Goal: Task Accomplishment & Management: Manage account settings

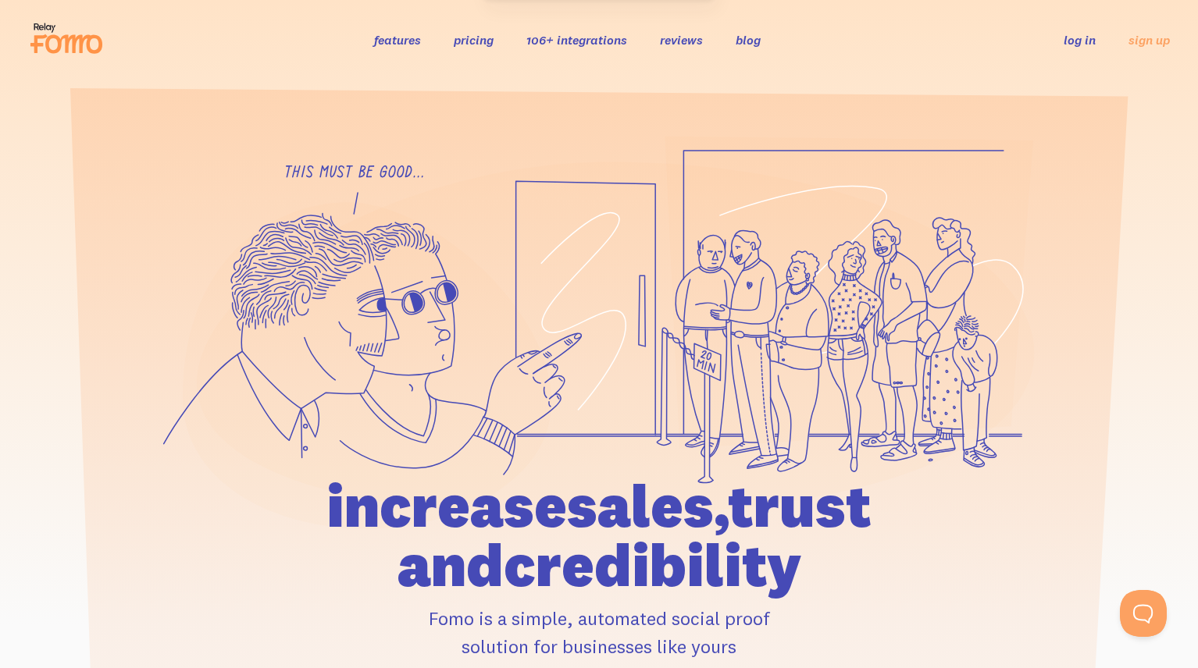
click at [1091, 41] on link "log in" at bounding box center [1079, 40] width 32 height 16
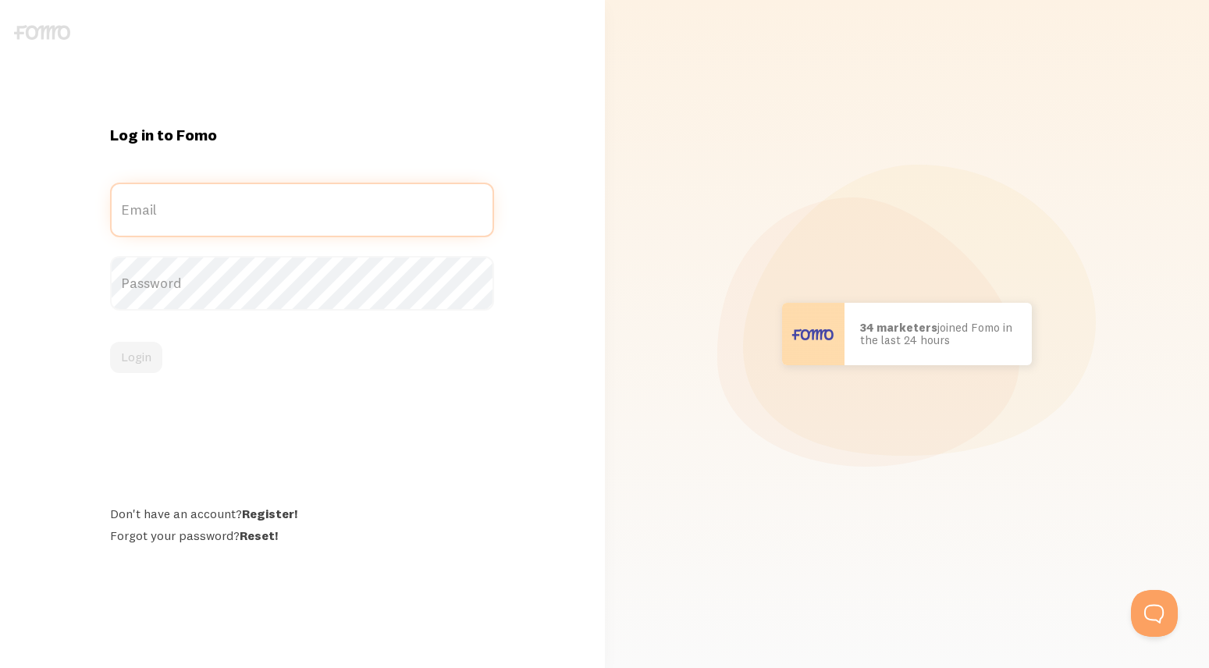
type input "[PERSON_NAME][EMAIL_ADDRESS][DOMAIN_NAME]"
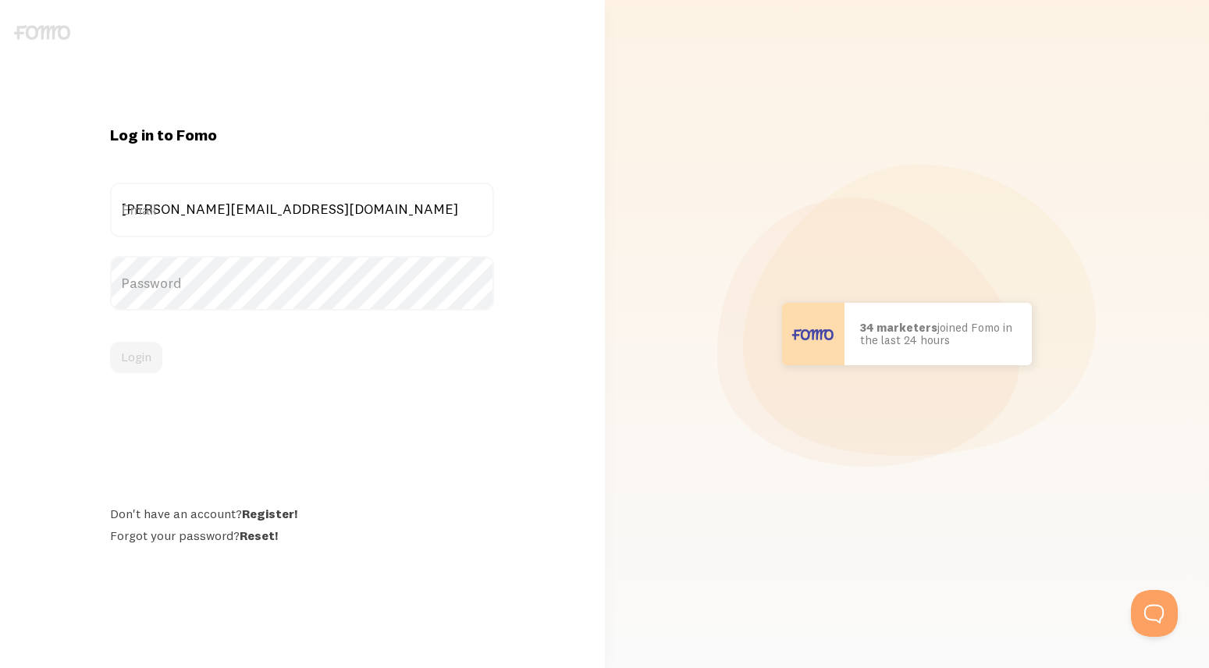
click at [228, 287] on label "Password" at bounding box center [302, 283] width 384 height 55
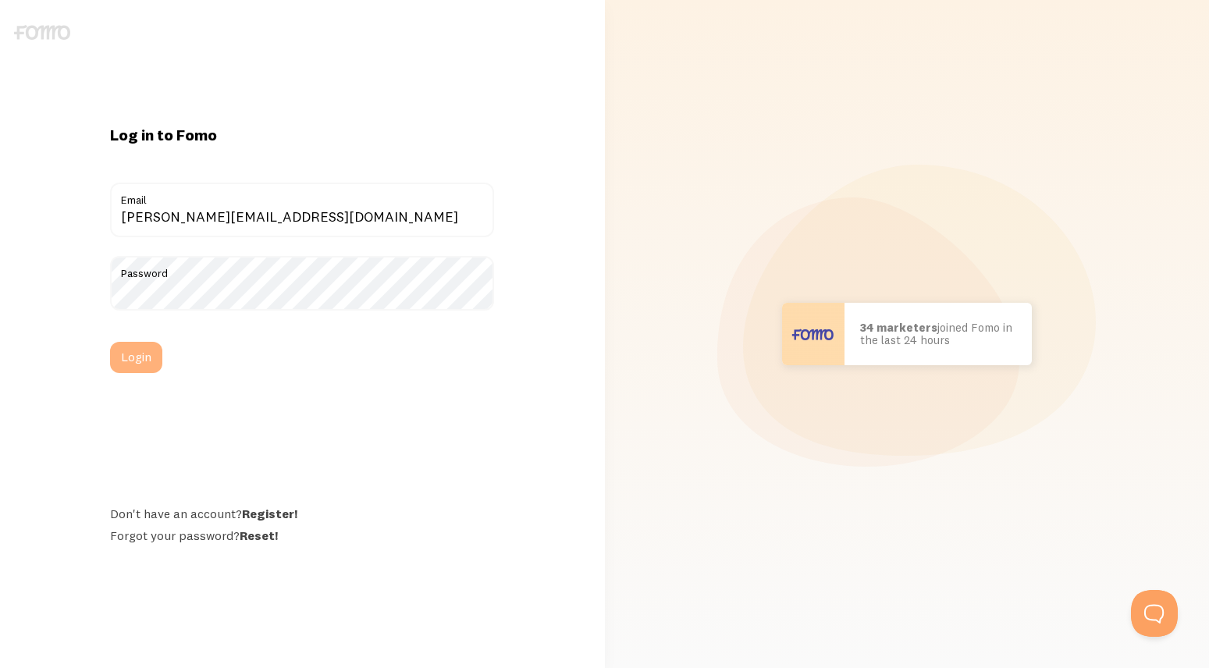
click at [150, 358] on button "Login" at bounding box center [136, 357] width 52 height 31
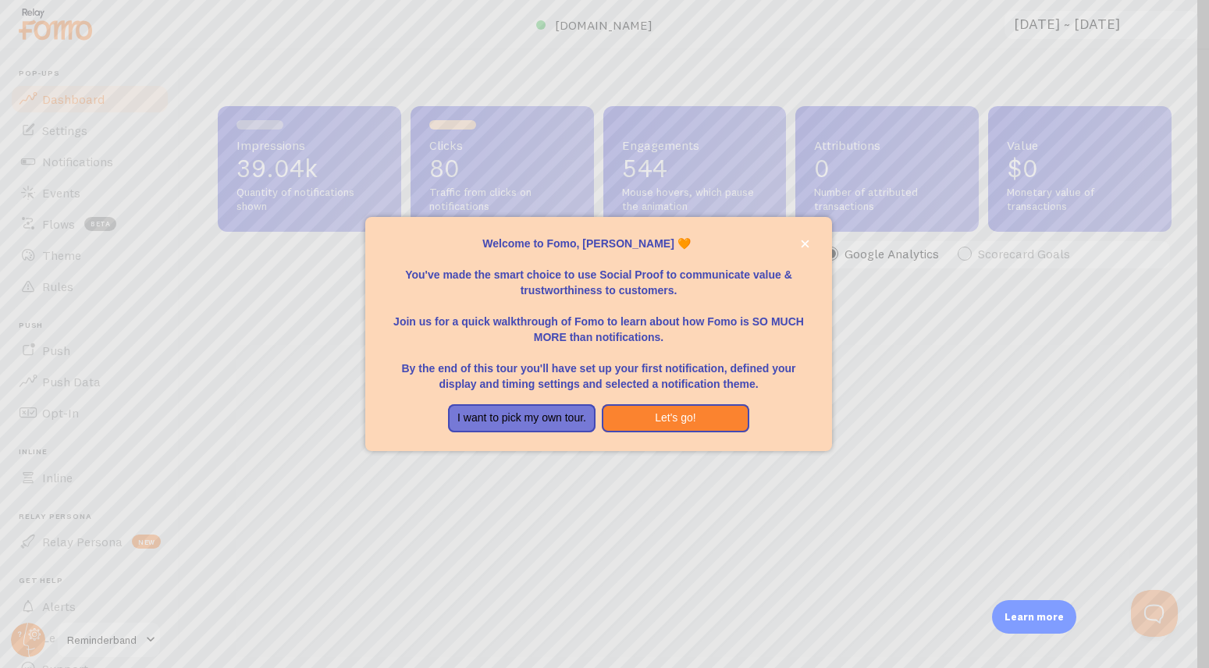
scroll to position [410, 942]
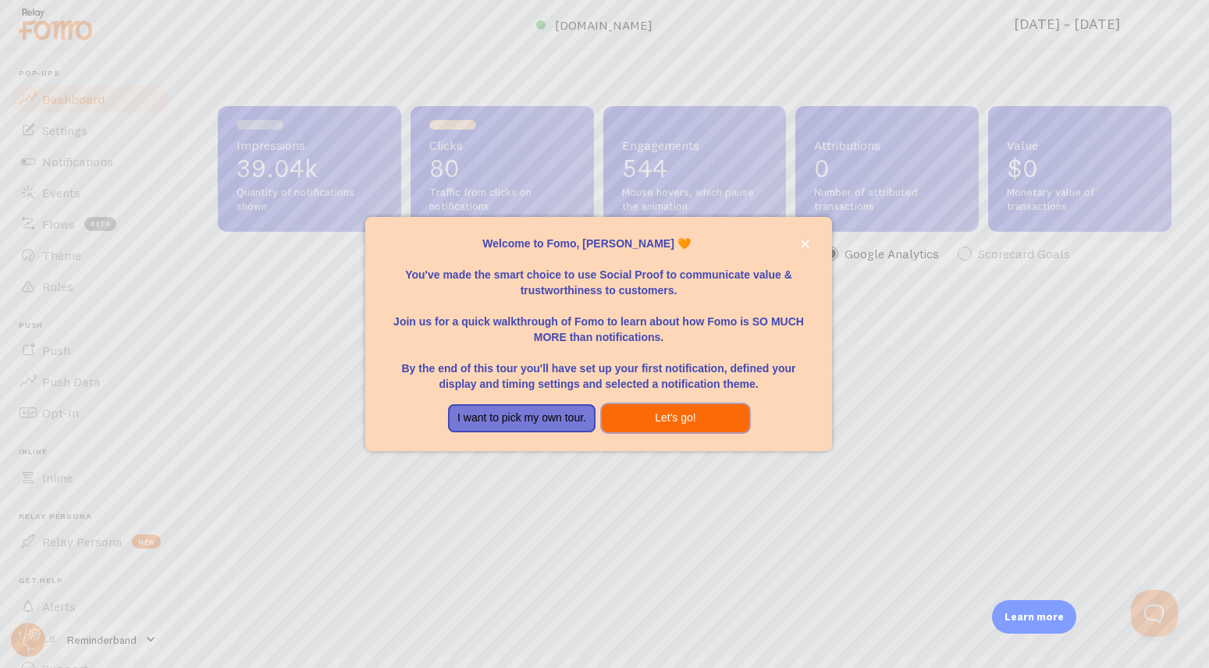
click at [665, 417] on button "Let's go!" at bounding box center [676, 418] width 148 height 28
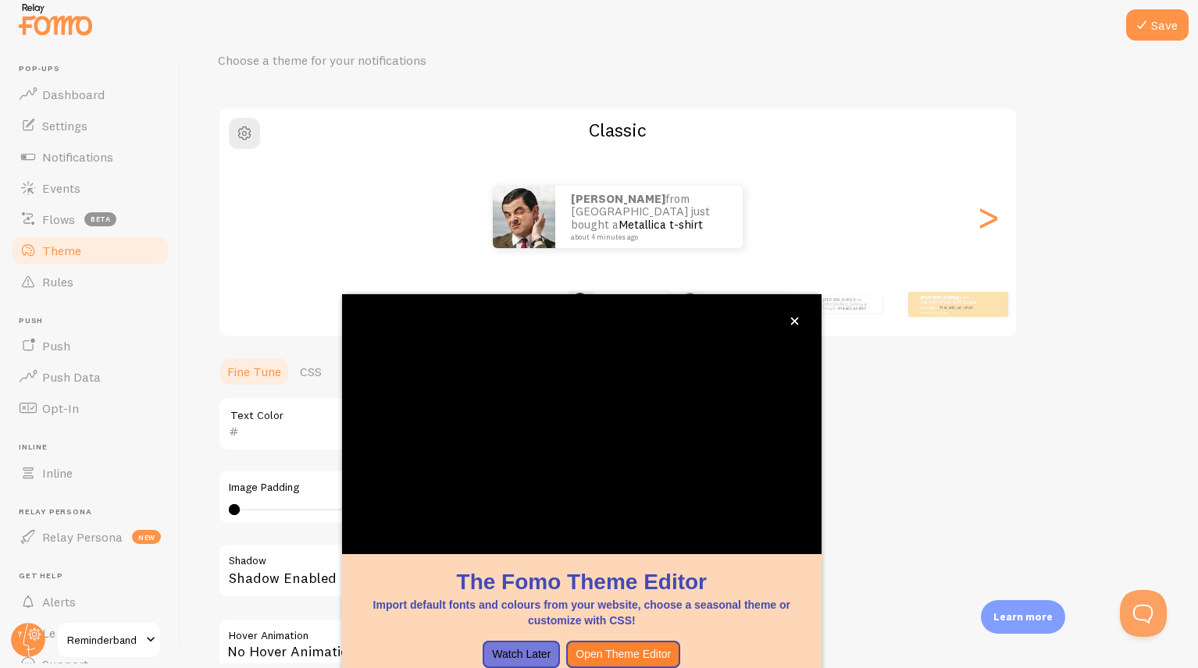
scroll to position [85, 0]
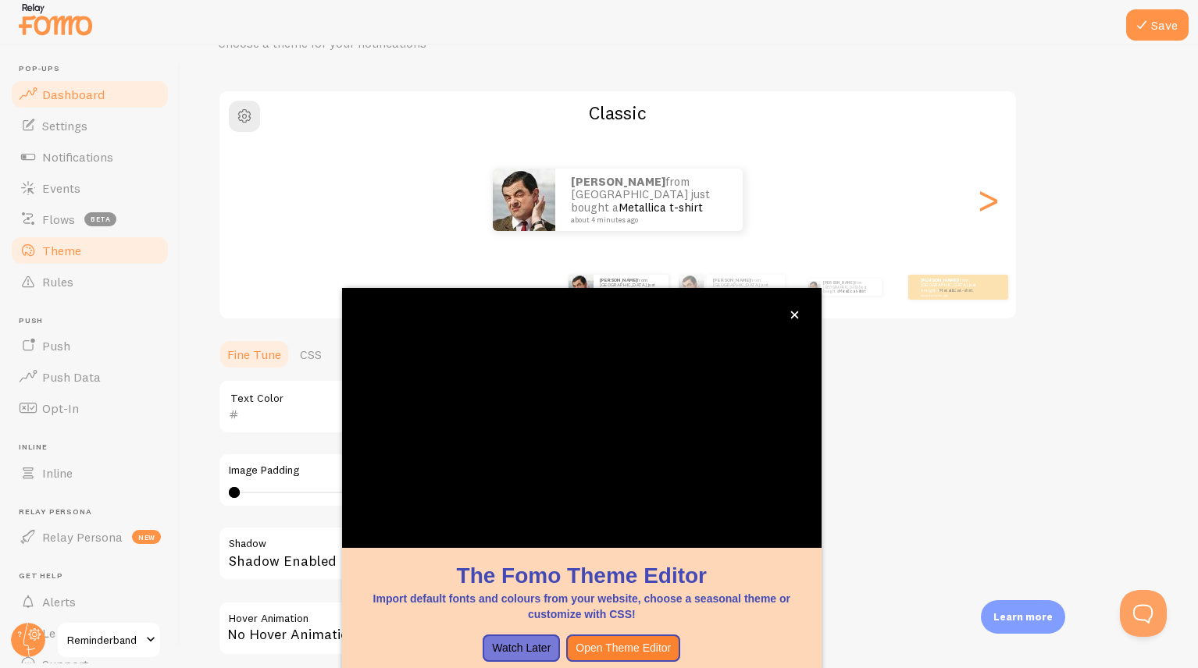
click at [80, 98] on span "Dashboard" at bounding box center [73, 95] width 62 height 16
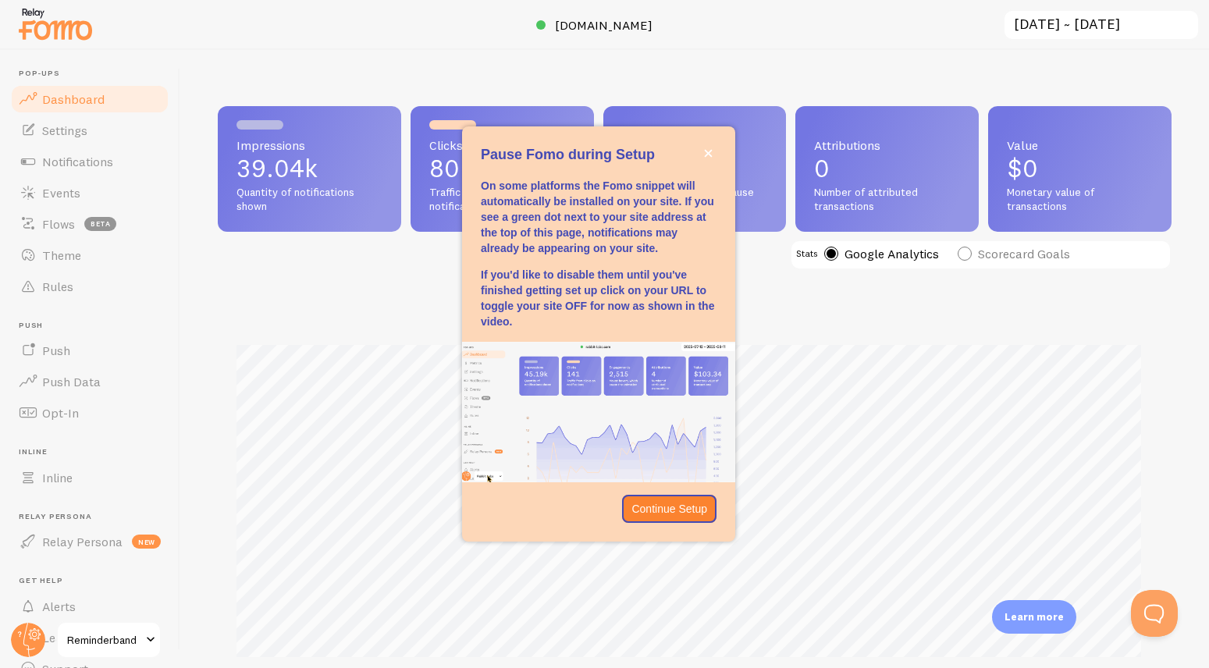
scroll to position [410, 942]
click at [710, 153] on icon "close," at bounding box center [708, 153] width 9 height 9
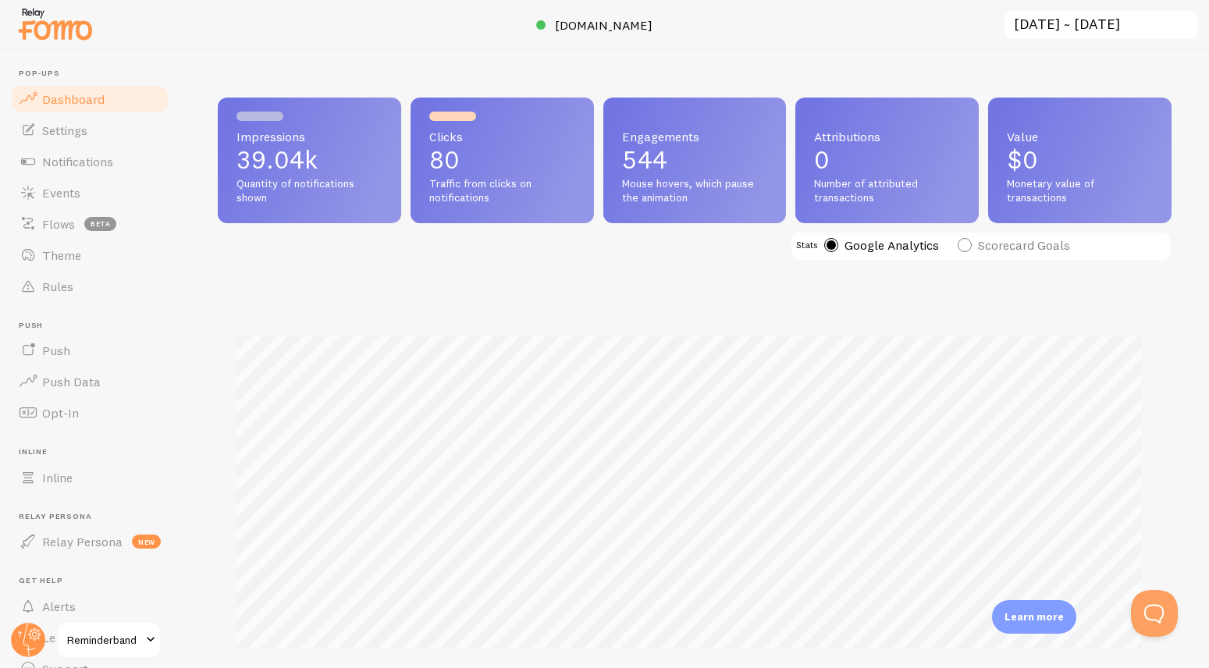
scroll to position [0, 0]
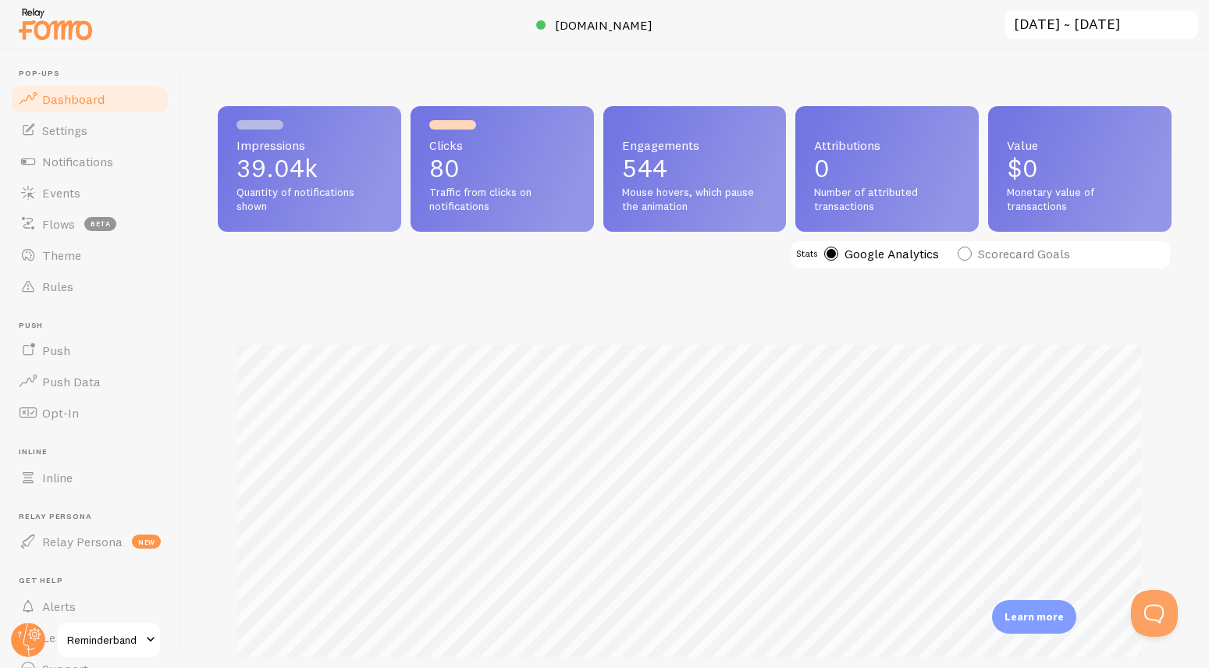
click at [959, 258] on label "Scorecard Goals" at bounding box center [1014, 254] width 112 height 14
click at [959, 221] on input "Scorecard Goals" at bounding box center [964, 214] width 13 height 13
radio input "true"
click at [896, 253] on label "Google Analytics" at bounding box center [881, 254] width 115 height 14
click at [838, 221] on input "Google Analytics" at bounding box center [830, 214] width 13 height 13
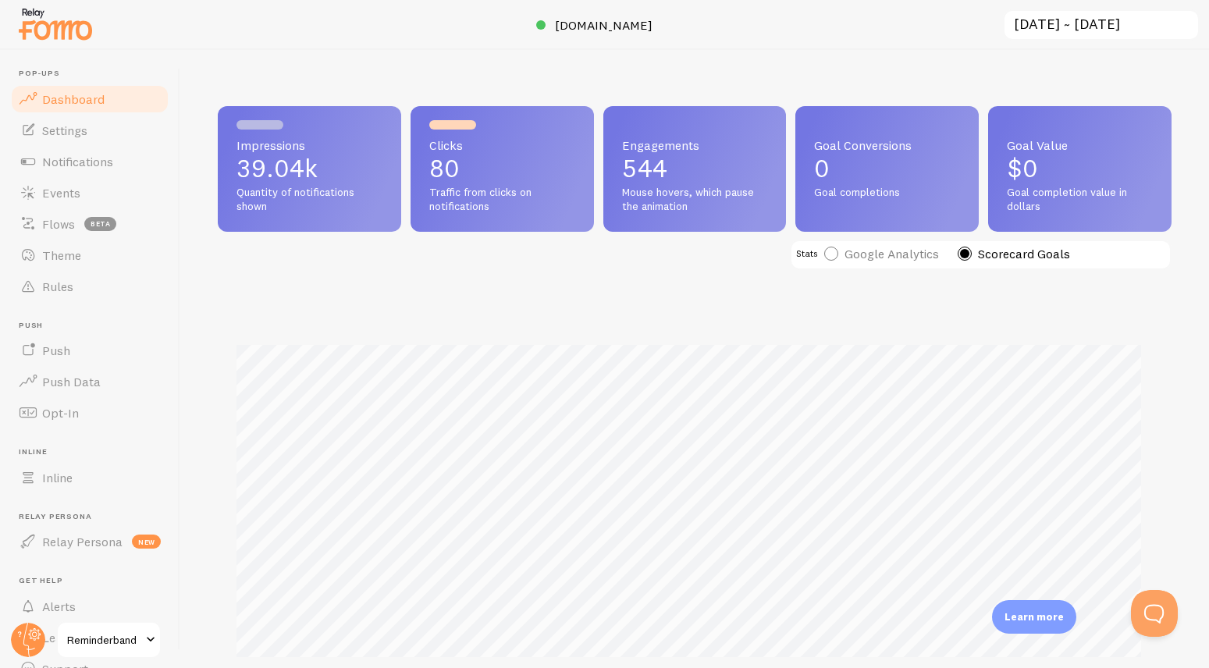
radio input "true"
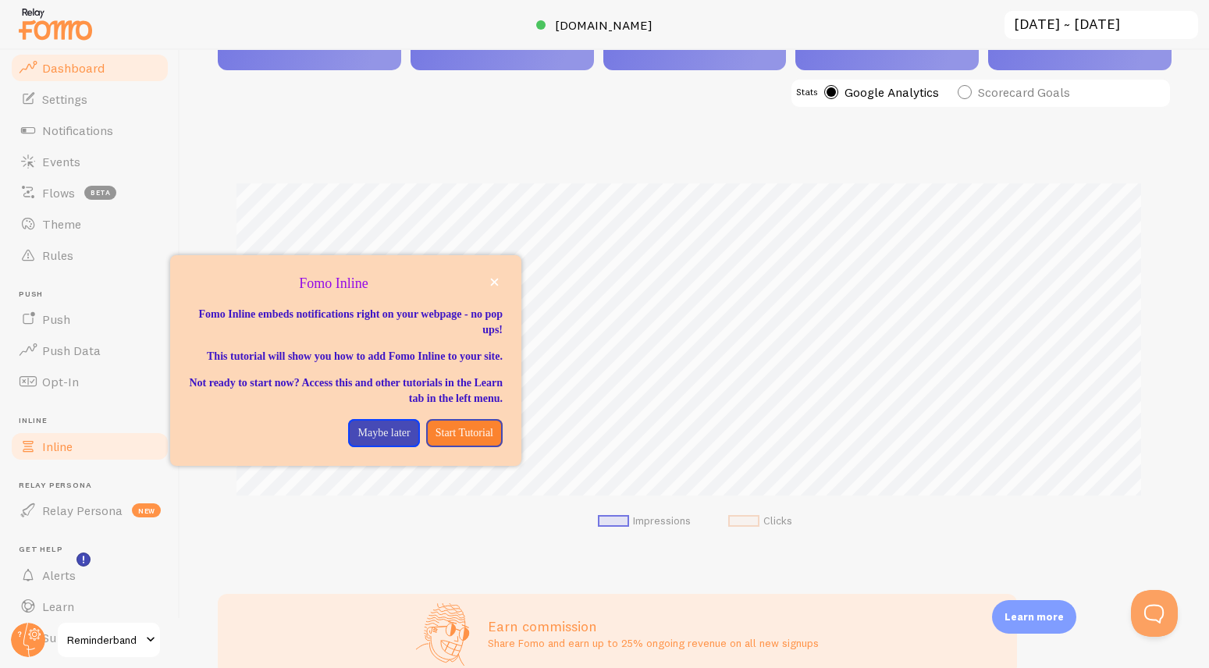
scroll to position [73, 0]
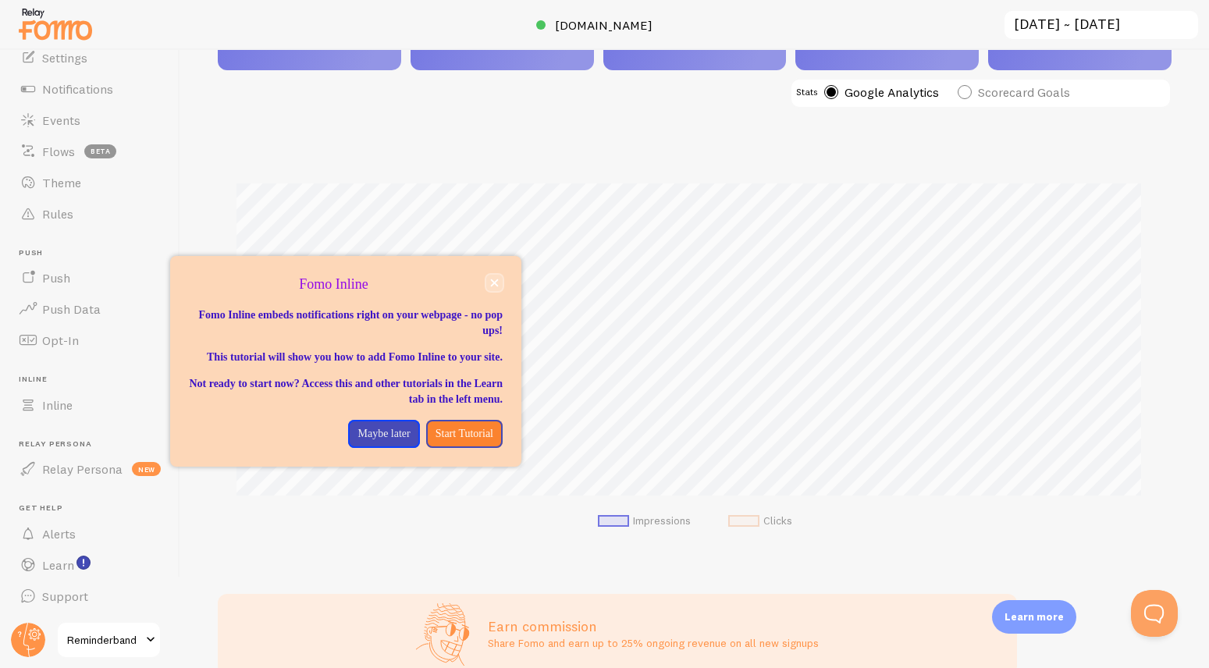
click at [493, 280] on icon "close," at bounding box center [494, 283] width 9 height 9
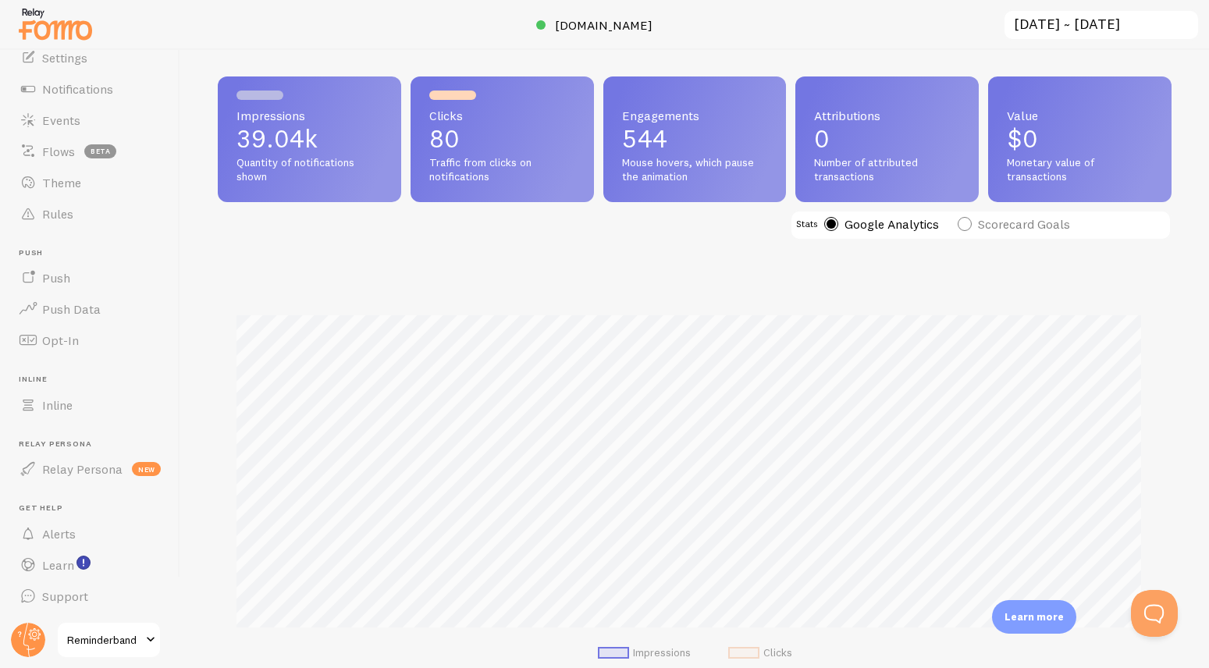
scroll to position [40, 0]
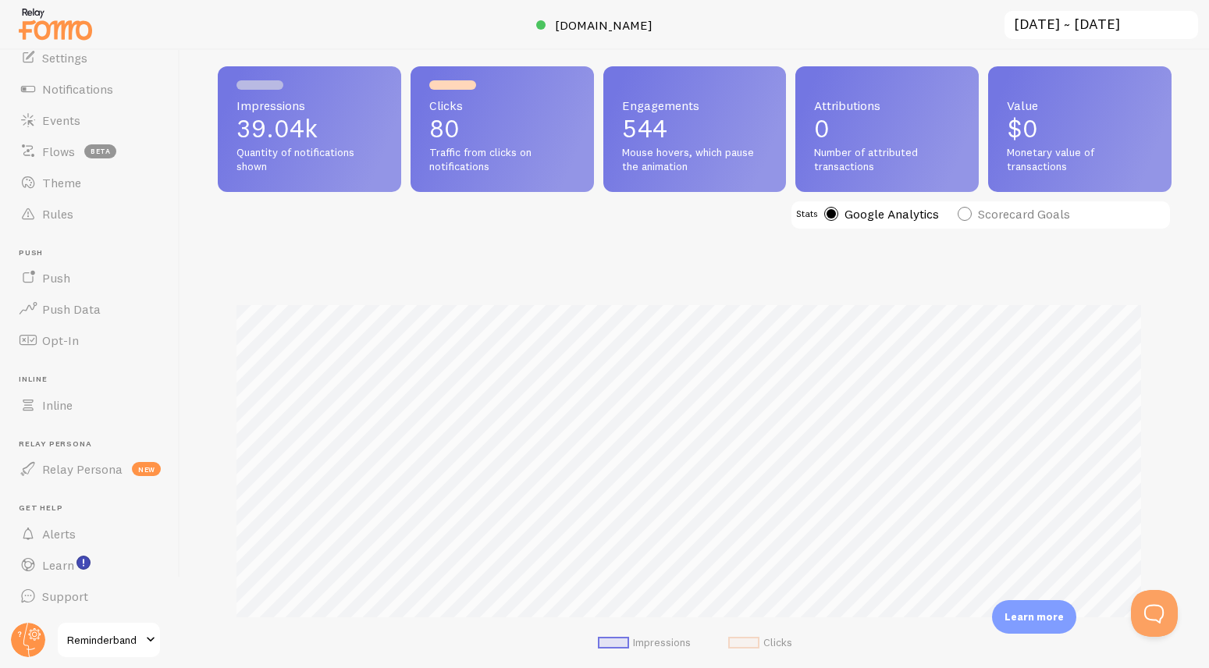
click at [981, 215] on label "Scorecard Goals" at bounding box center [1014, 214] width 112 height 14
click at [971, 181] on input "Scorecard Goals" at bounding box center [964, 174] width 13 height 13
radio input "true"
click at [895, 215] on label "Google Analytics" at bounding box center [881, 214] width 115 height 14
click at [838, 181] on input "Google Analytics" at bounding box center [830, 174] width 13 height 13
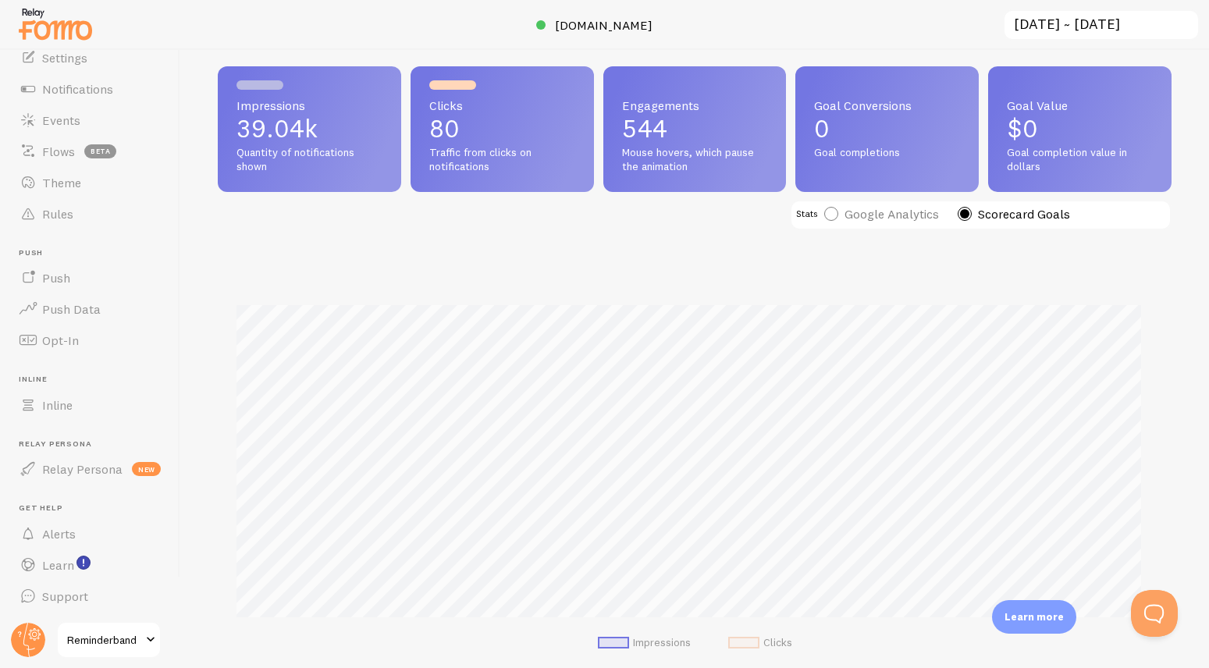
radio input "true"
radio input "false"
click at [895, 30] on div at bounding box center [604, 25] width 1209 height 50
click at [96, 641] on span "Reminderband" at bounding box center [104, 640] width 74 height 19
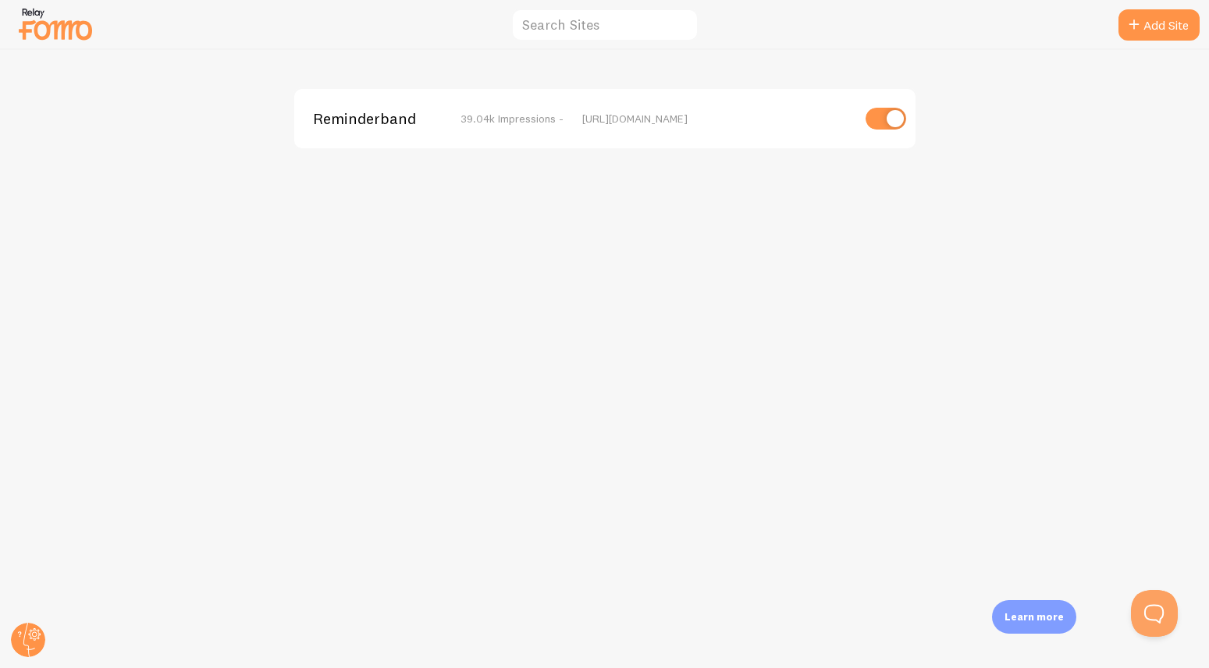
click at [67, 25] on img at bounding box center [55, 24] width 78 height 40
click at [16, 644] on circle at bounding box center [28, 640] width 34 height 34
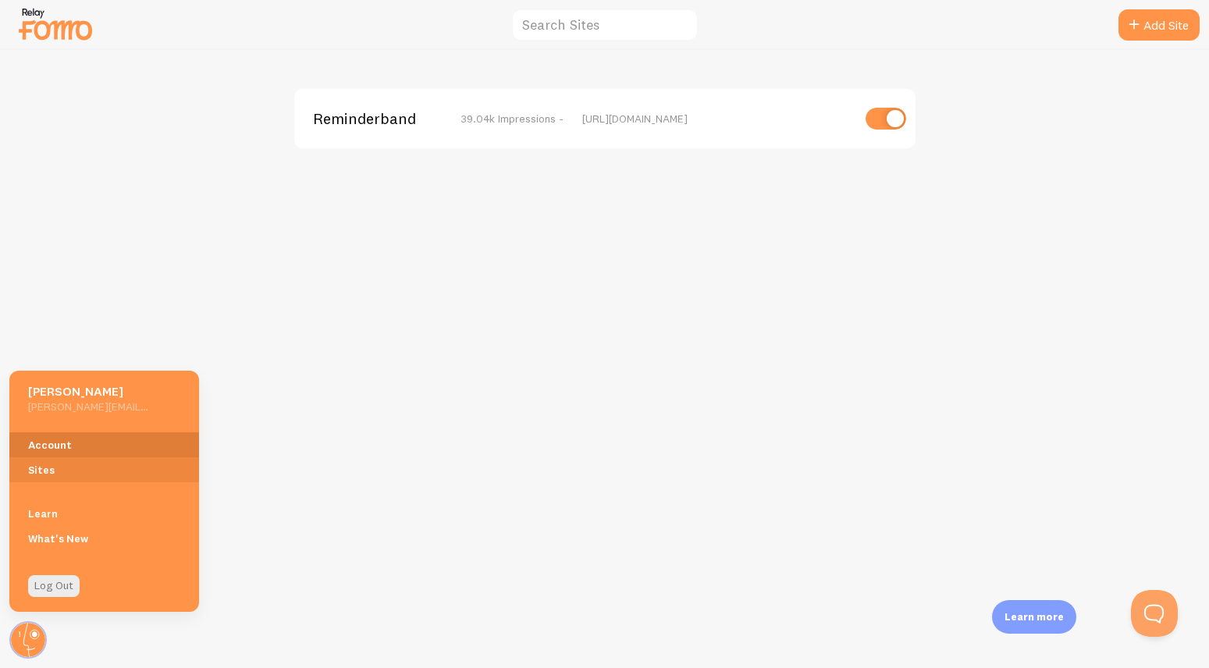
click at [59, 436] on link "Account" at bounding box center [104, 444] width 190 height 25
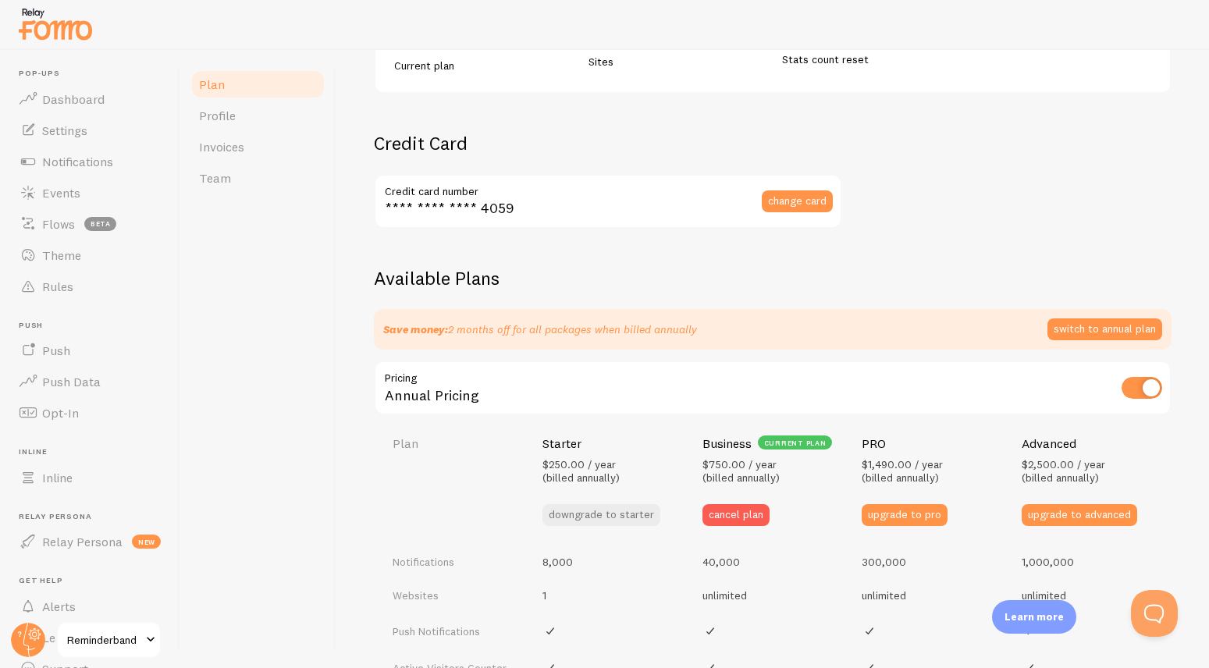
scroll to position [414, 0]
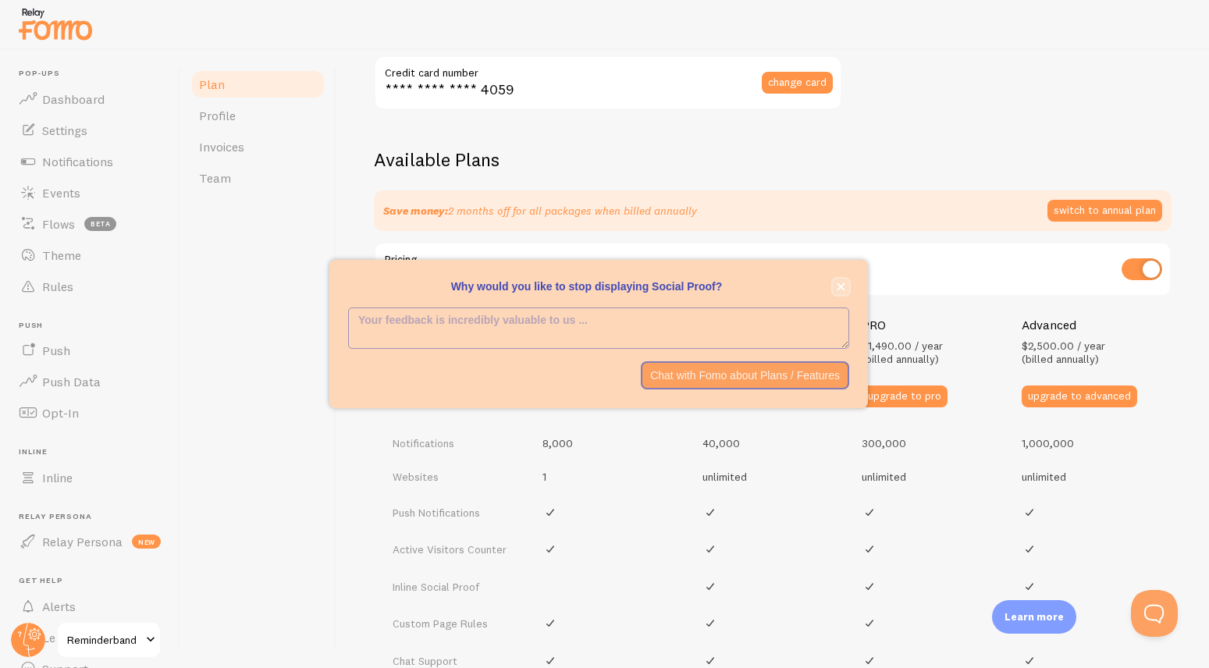
click at [845, 285] on button "close," at bounding box center [841, 287] width 16 height 16
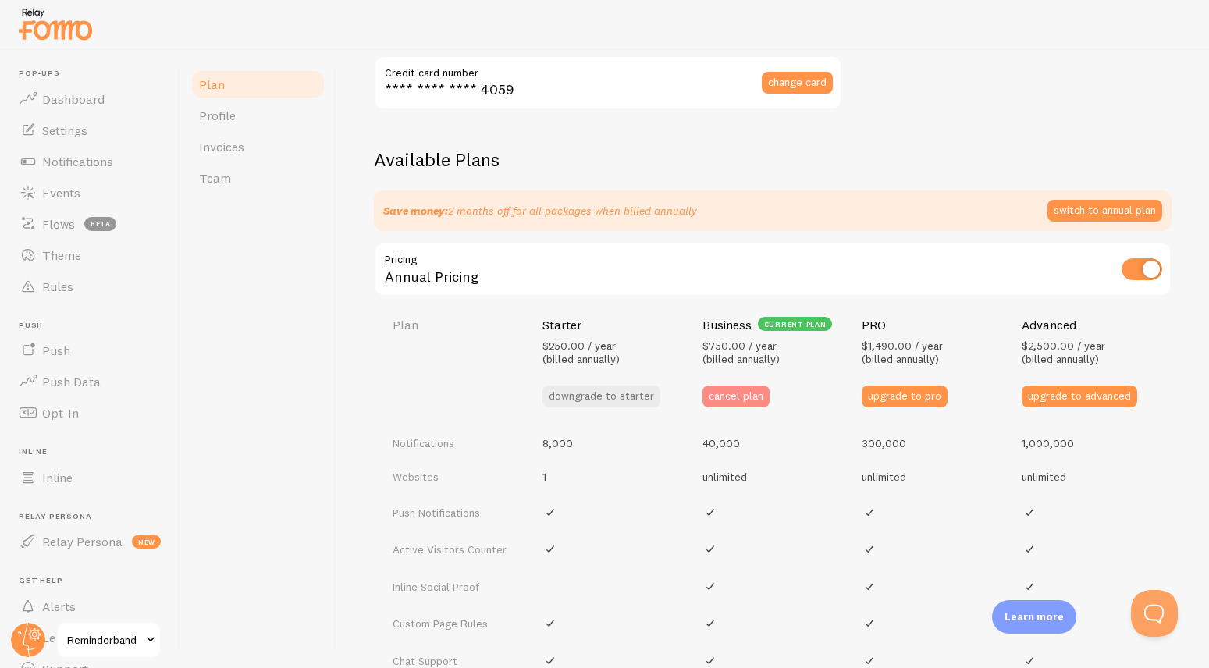
click at [754, 401] on button "cancel plan" at bounding box center [736, 397] width 67 height 22
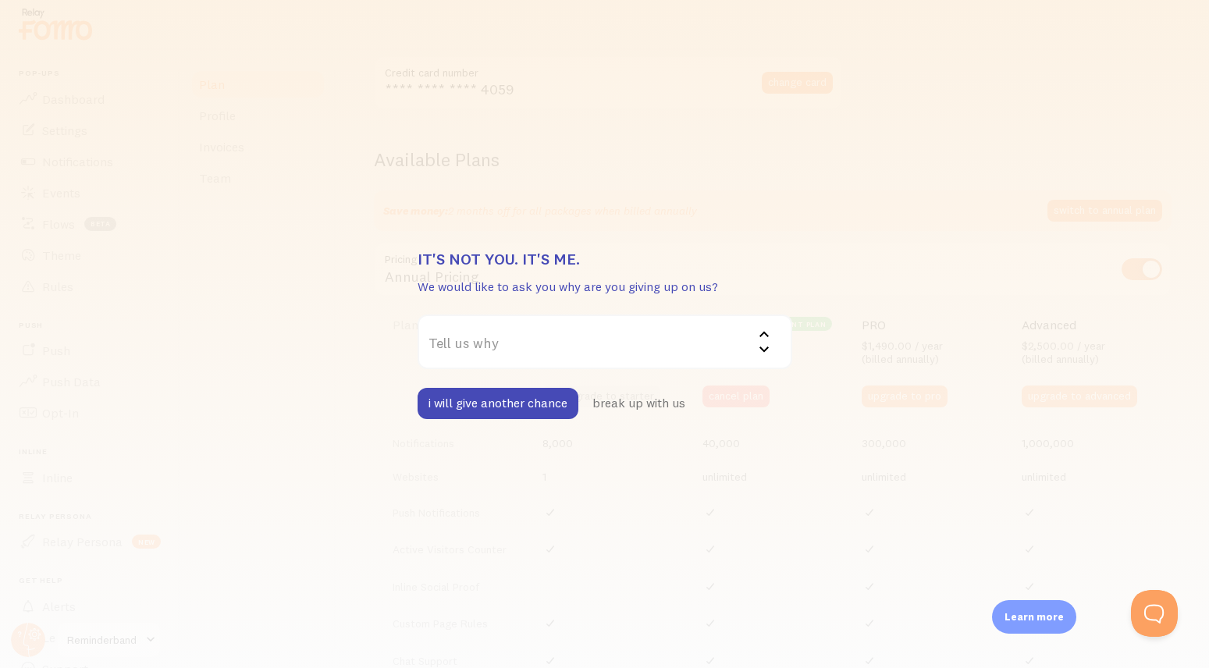
click at [619, 347] on label "Tell us why" at bounding box center [605, 342] width 375 height 55
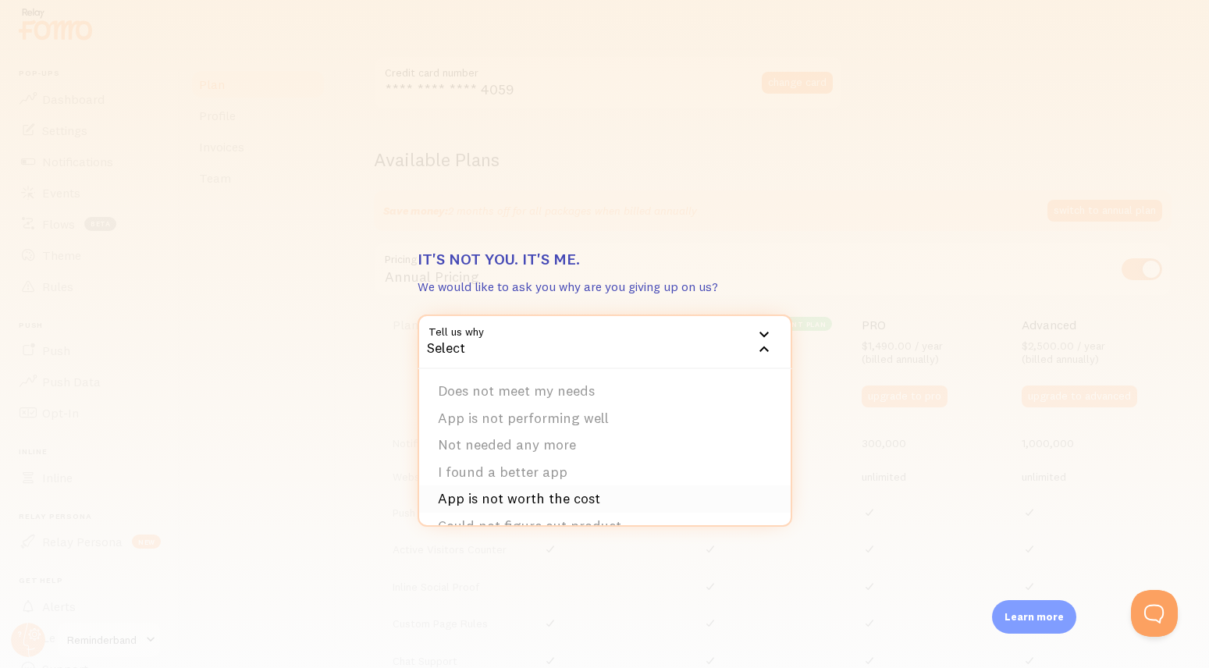
scroll to position [0, 0]
click at [599, 397] on li "Does not meet my needs" at bounding box center [605, 392] width 372 height 27
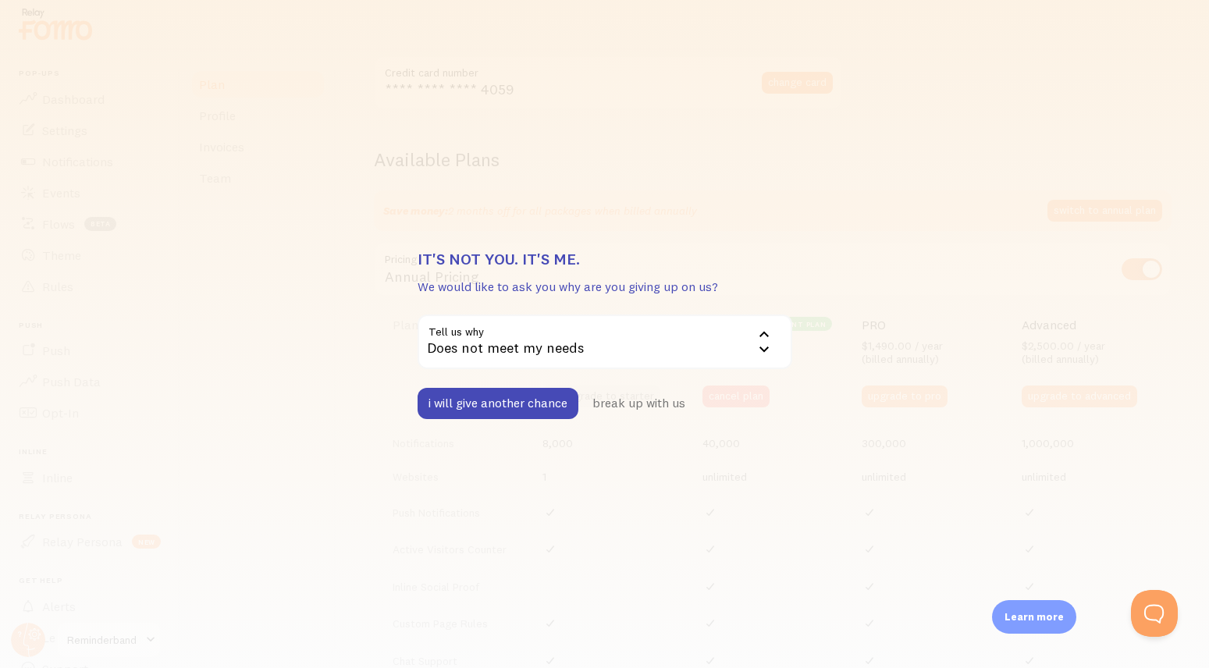
click at [579, 334] on div "Does not meet my needs" at bounding box center [605, 342] width 375 height 55
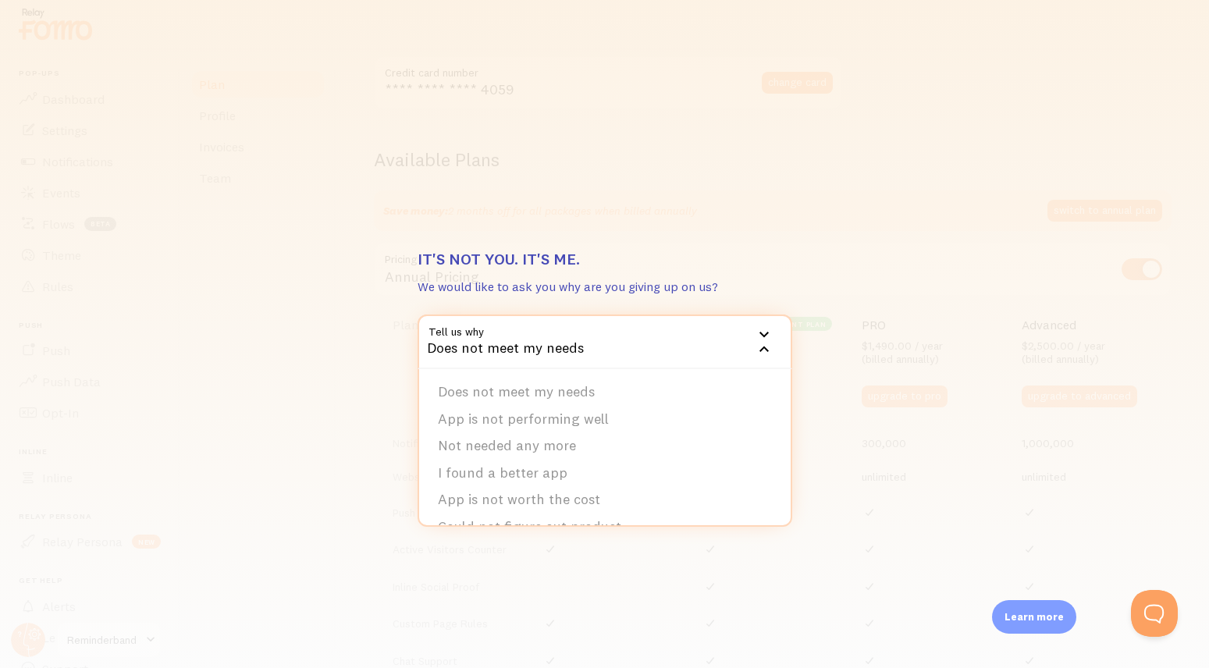
click at [578, 350] on div "Does not meet my needs" at bounding box center [605, 342] width 375 height 55
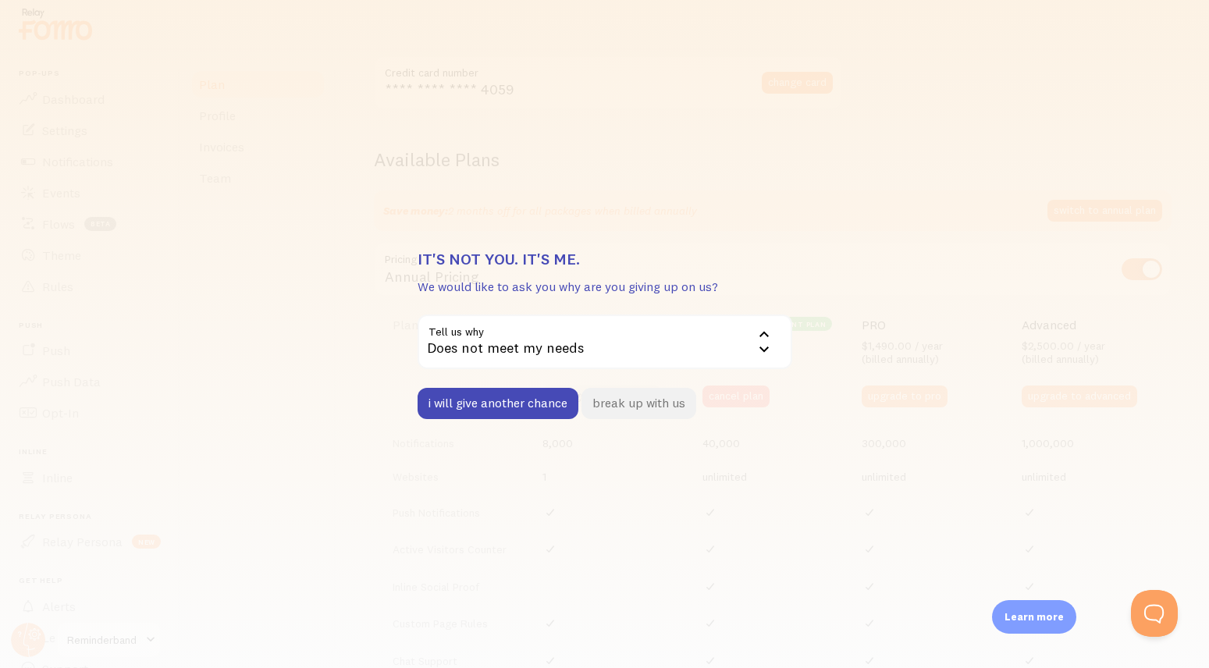
click at [638, 401] on button "break up with us" at bounding box center [639, 403] width 115 height 31
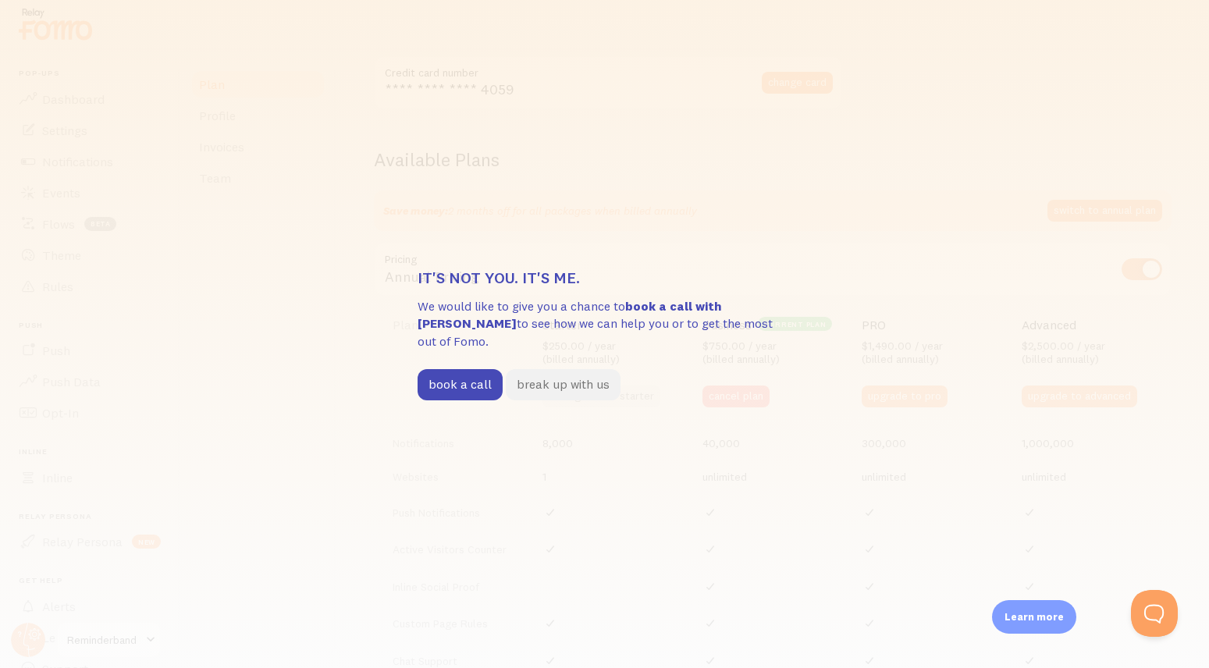
click at [540, 376] on button "break up with us" at bounding box center [563, 384] width 115 height 31
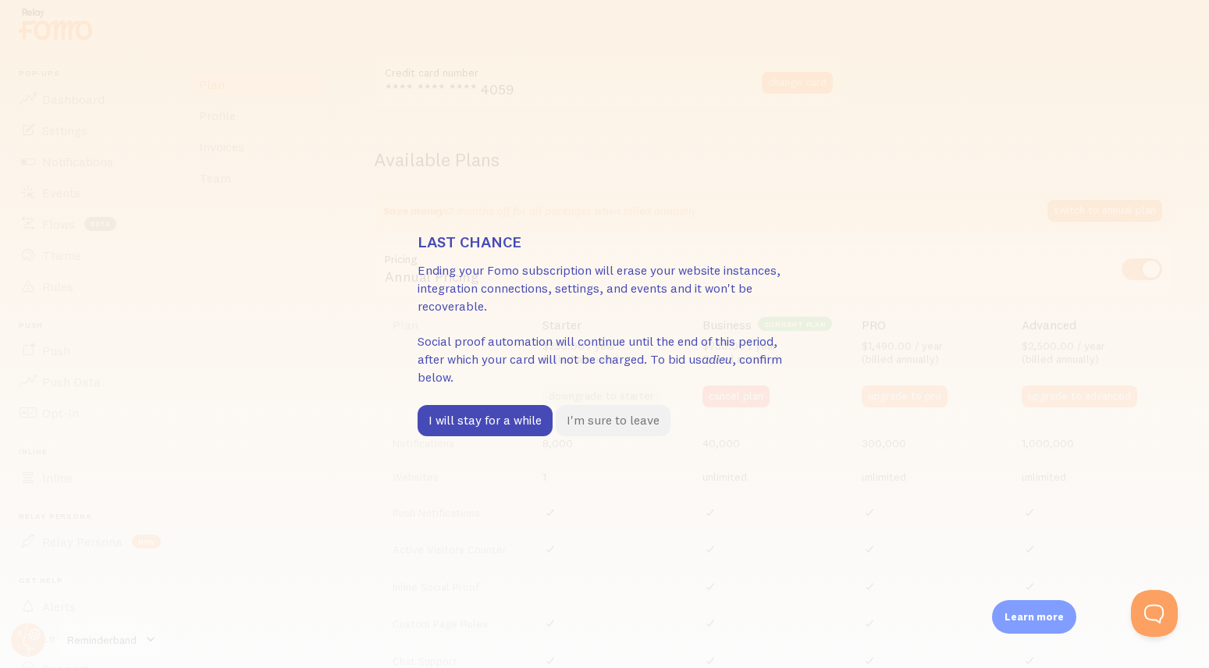
click at [599, 425] on button "I'm sure to leave" at bounding box center [613, 420] width 115 height 31
